Goal: Task Accomplishment & Management: Manage account settings

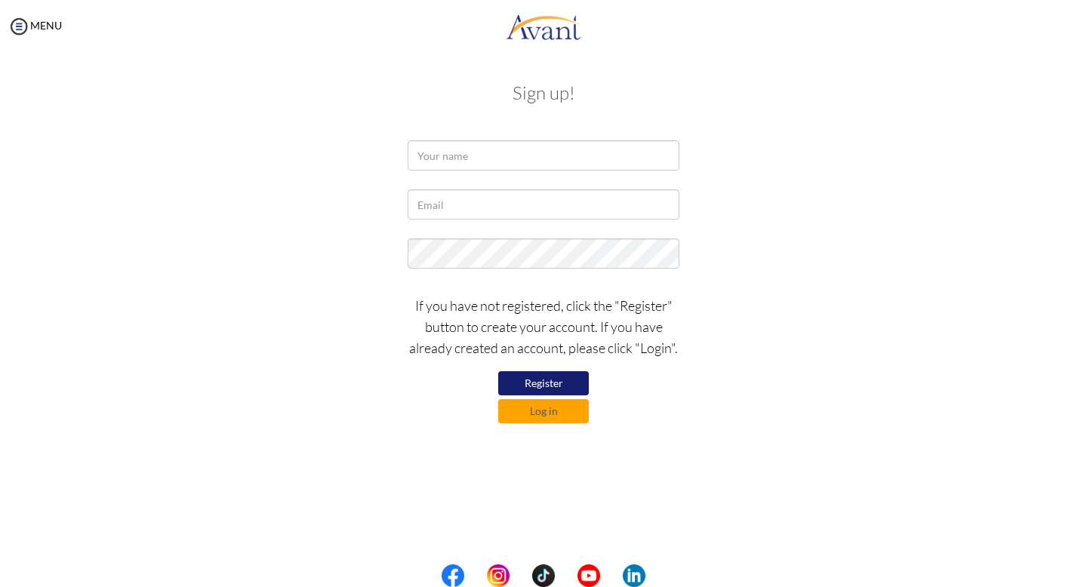
click at [543, 386] on button "Register" at bounding box center [543, 383] width 91 height 24
click at [435, 158] on input "text" at bounding box center [543, 155] width 272 height 30
type input "a"
type input "[PERSON_NAME]"
click at [431, 212] on input "text" at bounding box center [543, 204] width 272 height 30
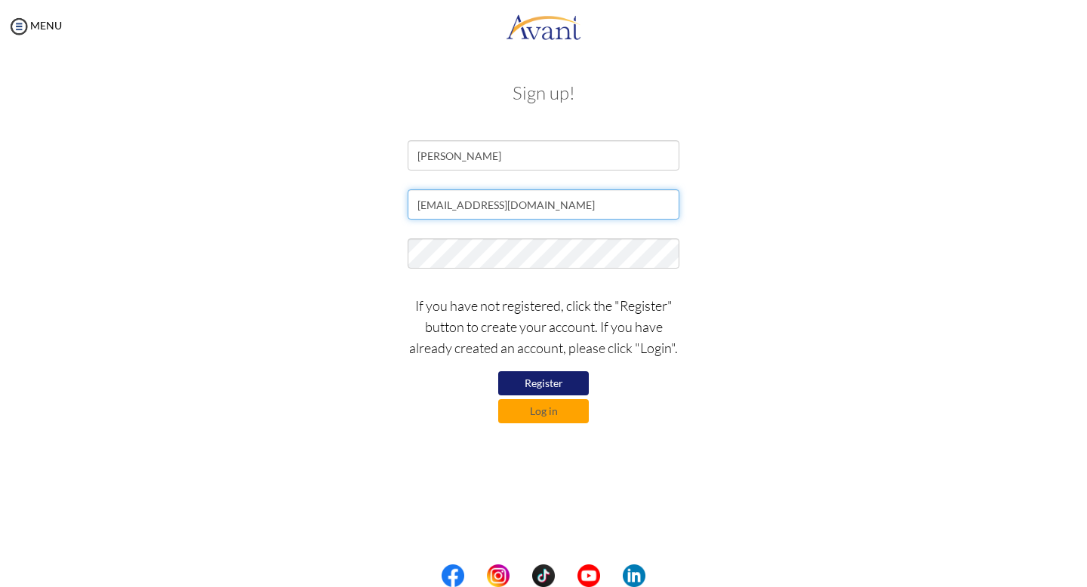
type input "[EMAIL_ADDRESS][DOMAIN_NAME]"
click at [540, 409] on button "Log in" at bounding box center [543, 411] width 91 height 24
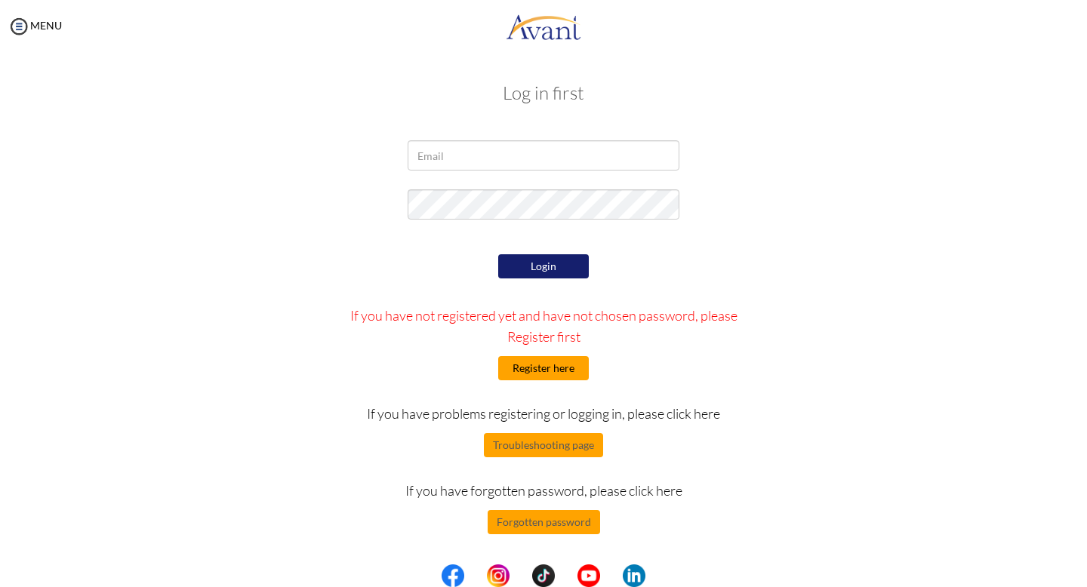
click at [552, 369] on button "Register here" at bounding box center [543, 368] width 91 height 24
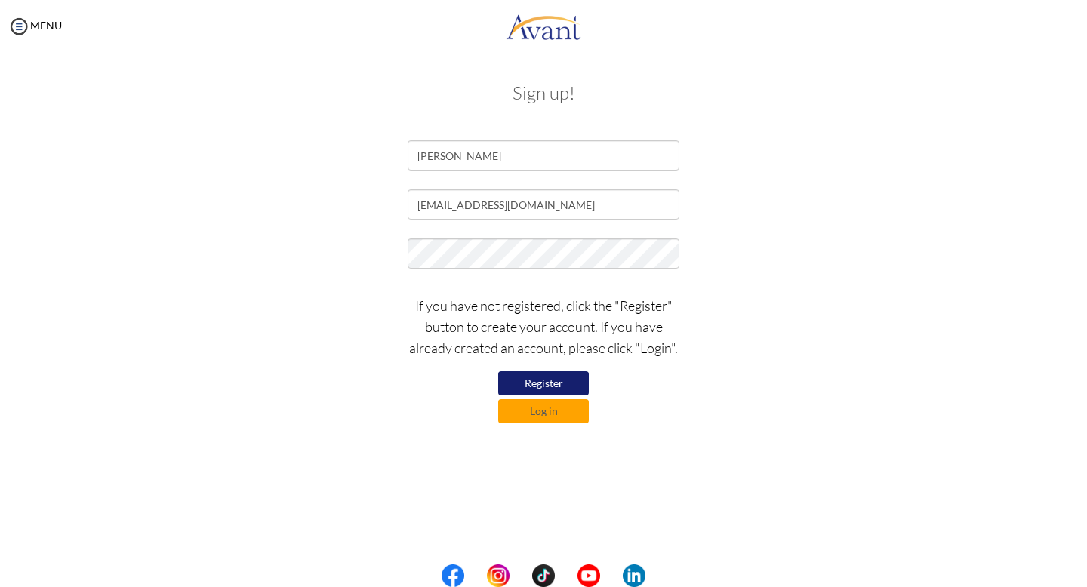
click at [546, 383] on button "Register" at bounding box center [543, 383] width 91 height 24
click at [543, 380] on button "Register" at bounding box center [543, 383] width 91 height 24
click at [546, 414] on button "Log in" at bounding box center [543, 411] width 91 height 24
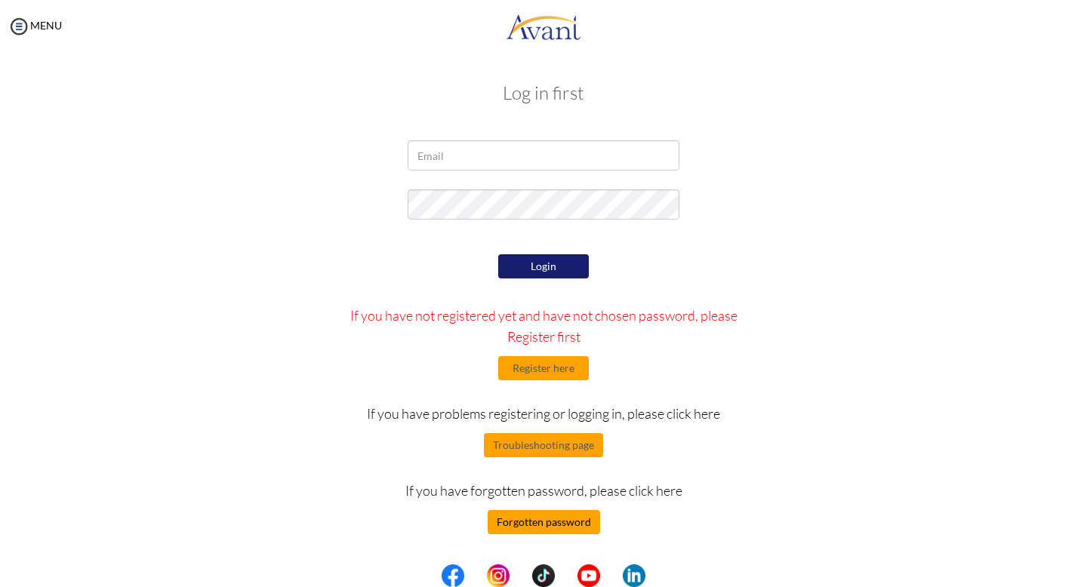
click at [548, 518] on button "Forgotten password" at bounding box center [543, 522] width 112 height 24
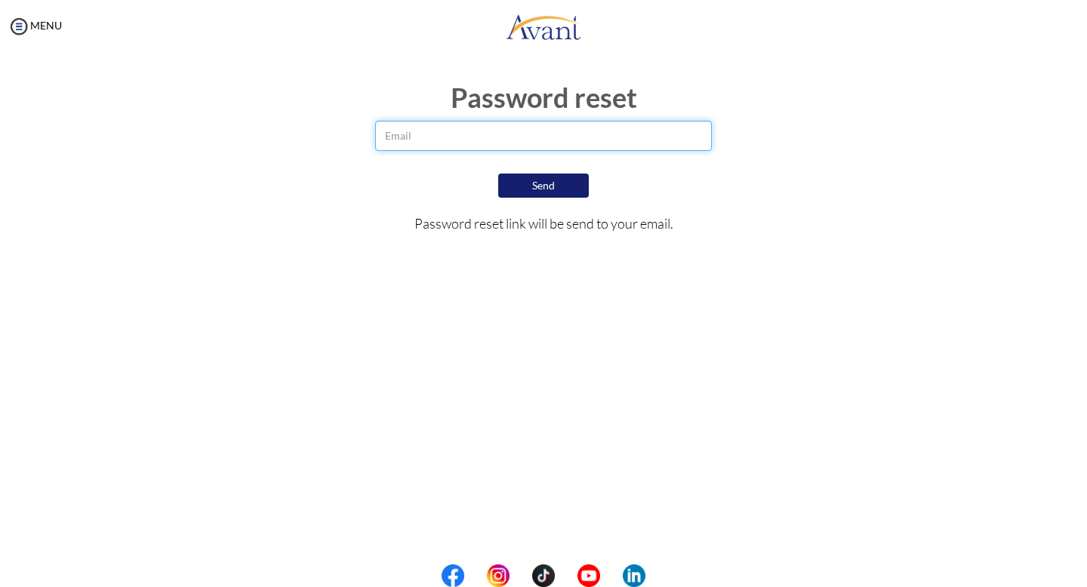
click at [398, 134] on input "email" at bounding box center [543, 136] width 337 height 30
type input "[EMAIL_ADDRESS][DOMAIN_NAME]"
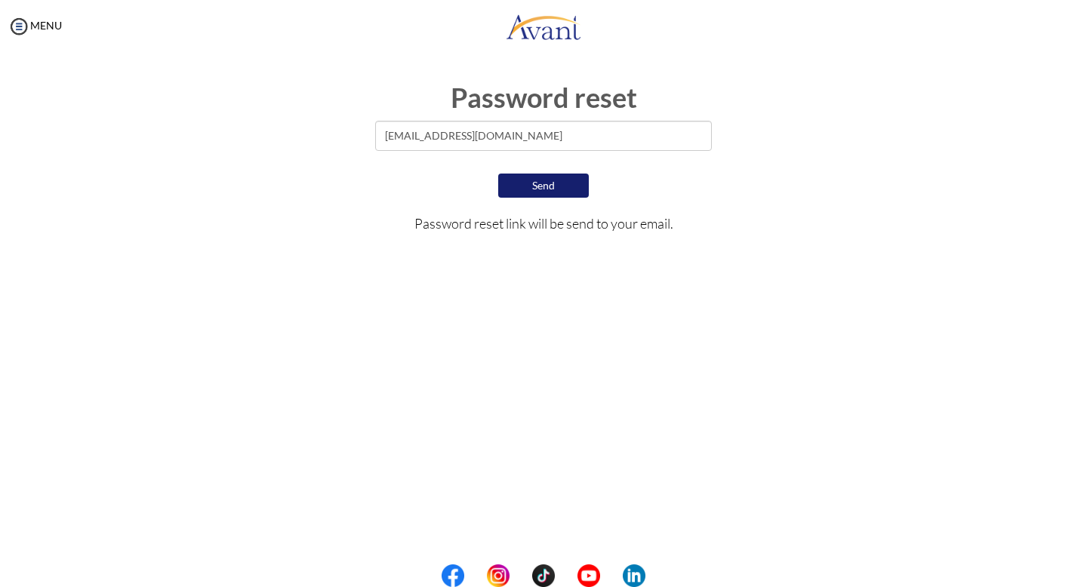
click at [536, 187] on button "Send" at bounding box center [543, 186] width 91 height 24
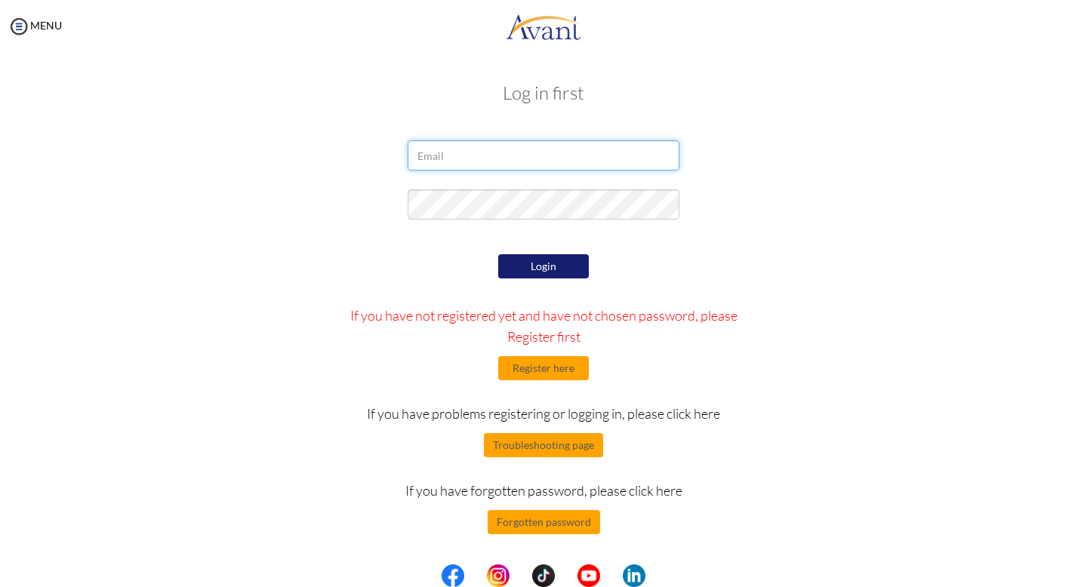
click at [425, 156] on input "email" at bounding box center [543, 155] width 272 height 30
type input "[EMAIL_ADDRESS][DOMAIN_NAME]"
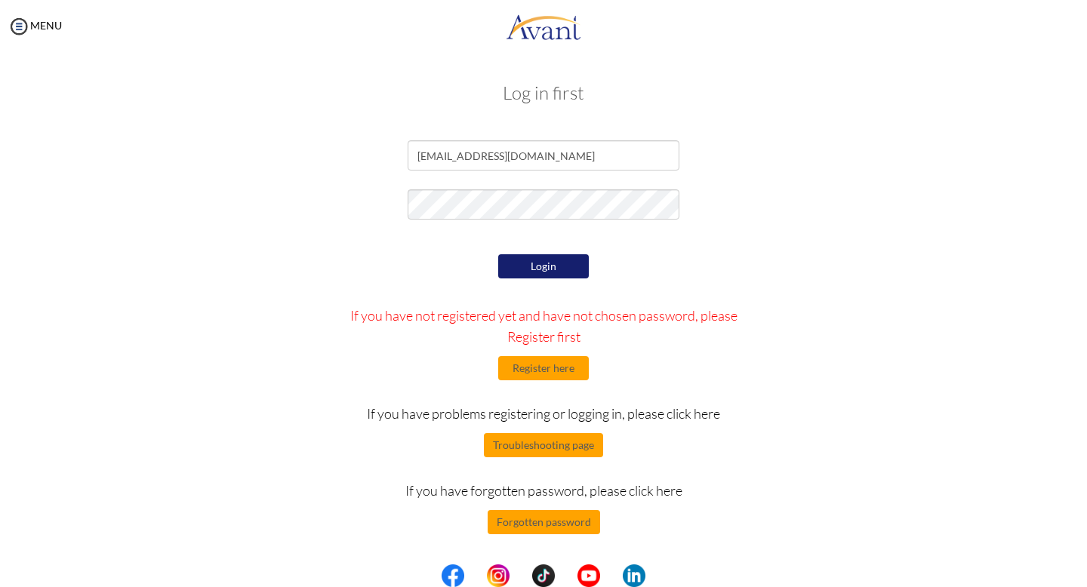
click at [543, 267] on button "Login" at bounding box center [543, 266] width 91 height 24
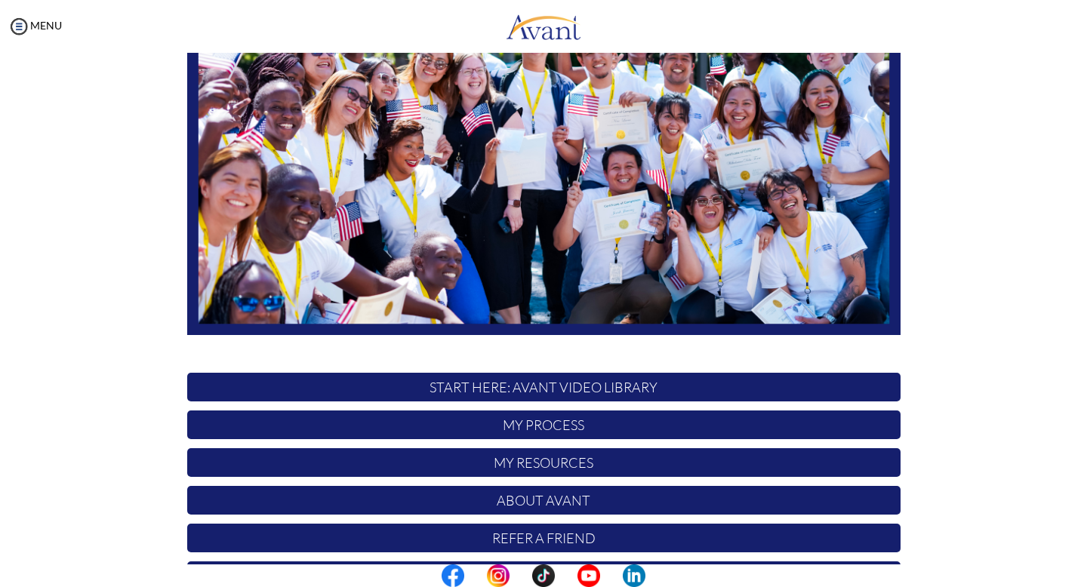
scroll to position [217, 0]
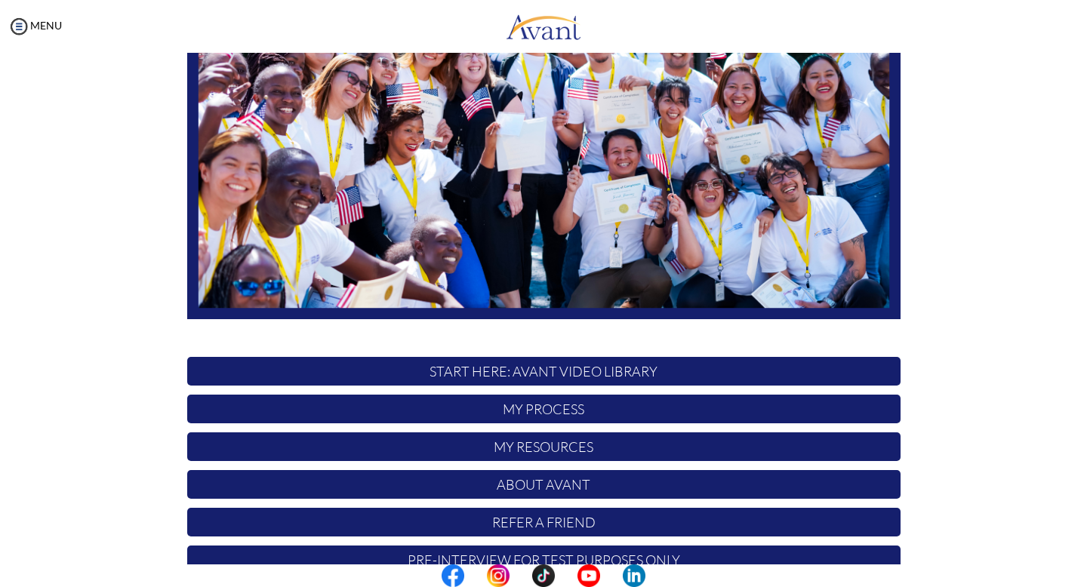
click at [561, 413] on p "My Process" at bounding box center [543, 409] width 713 height 29
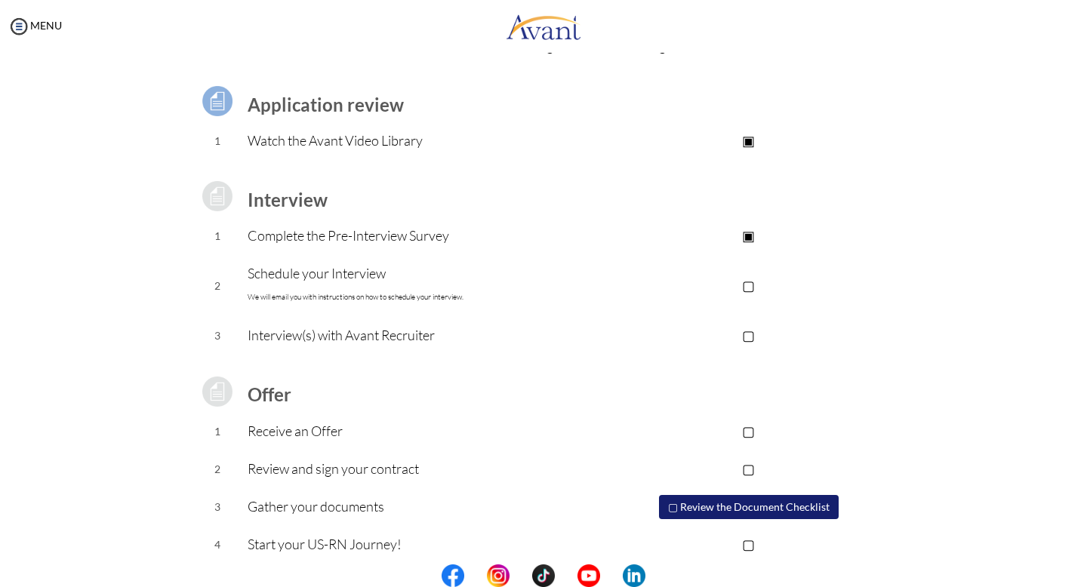
scroll to position [93, 0]
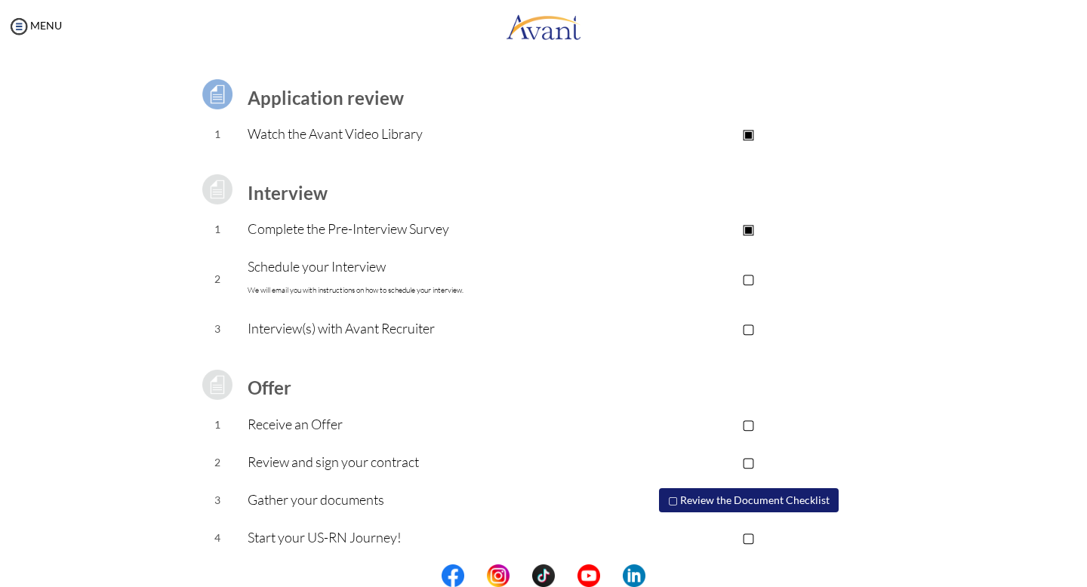
click at [337, 271] on p "Schedule your Interview We will email you with instructions on how to schedule …" at bounding box center [421, 278] width 349 height 45
click at [751, 280] on p "▢" at bounding box center [748, 278] width 303 height 21
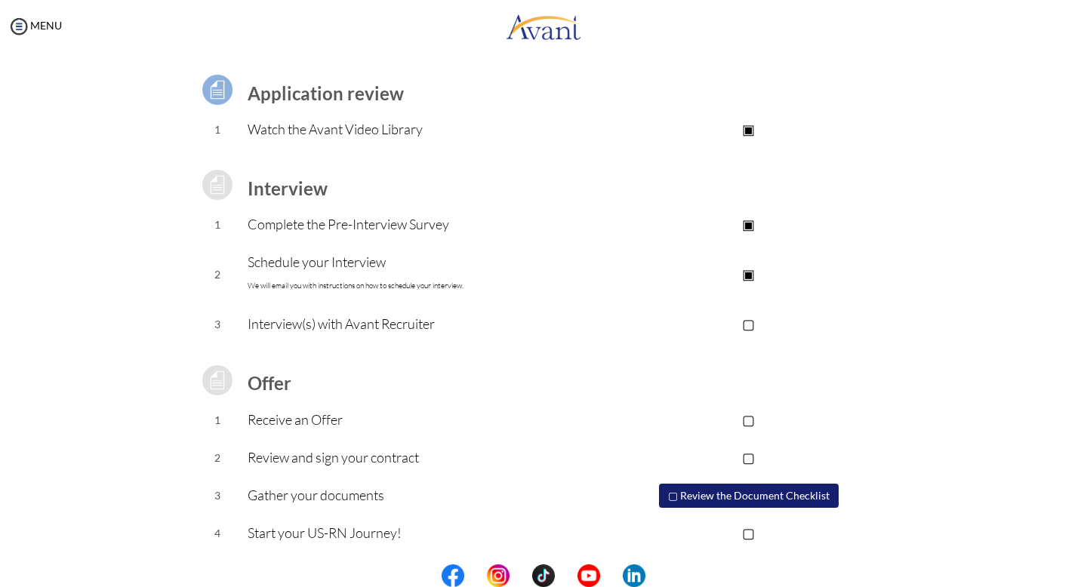
scroll to position [100, 0]
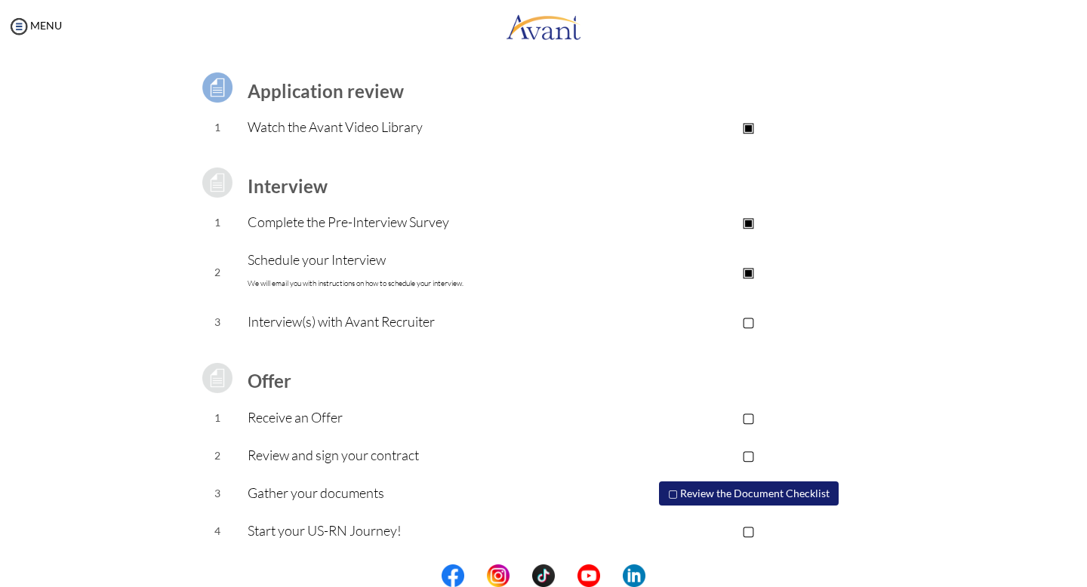
click at [715, 497] on button "▢ Review the Document Checklist" at bounding box center [749, 493] width 180 height 24
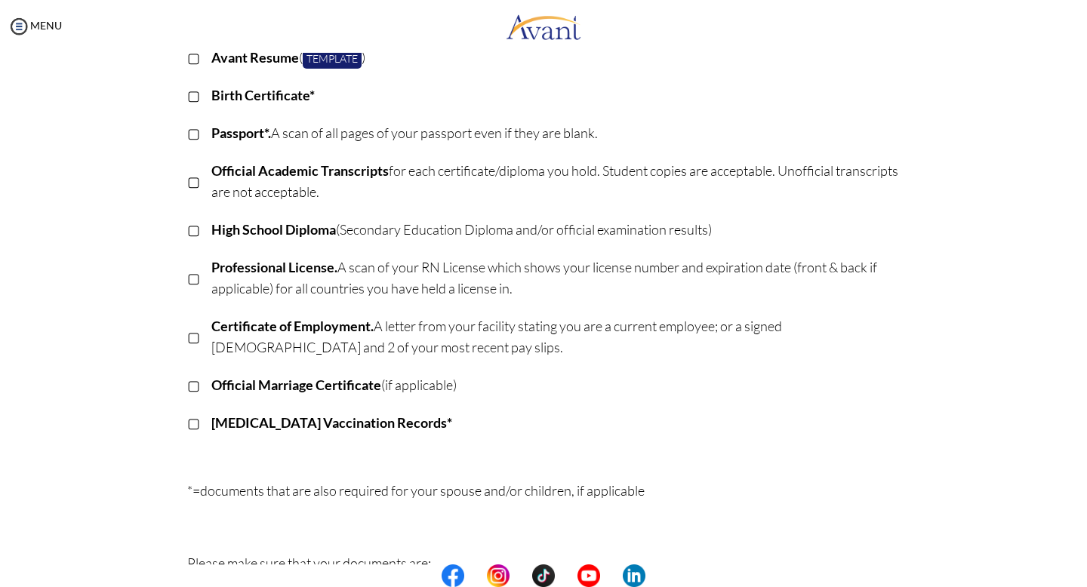
scroll to position [0, 0]
